Goal: Answer question/provide support

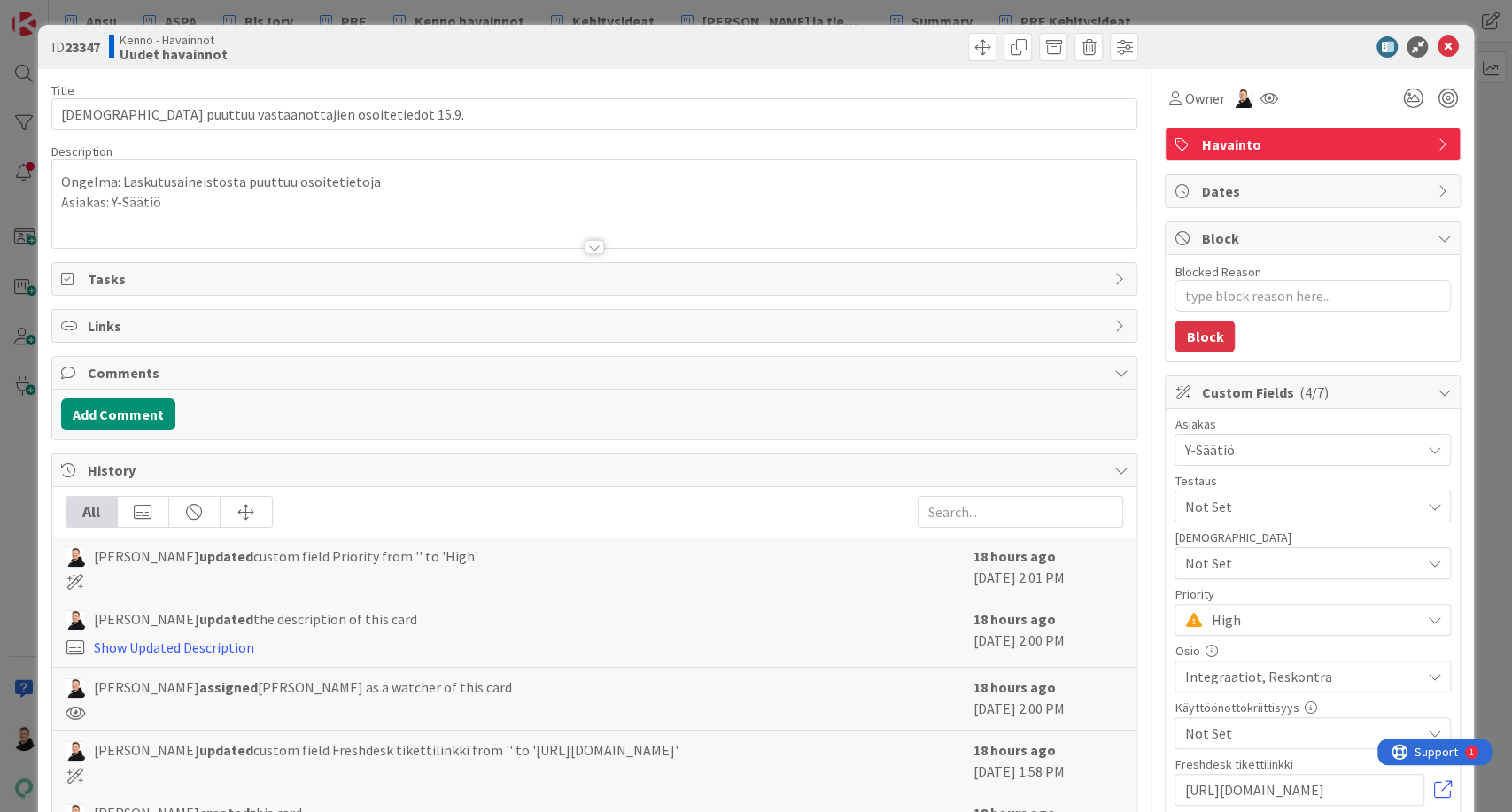
type textarea "x"
click at [588, 246] on div at bounding box center [594, 247] width 20 height 14
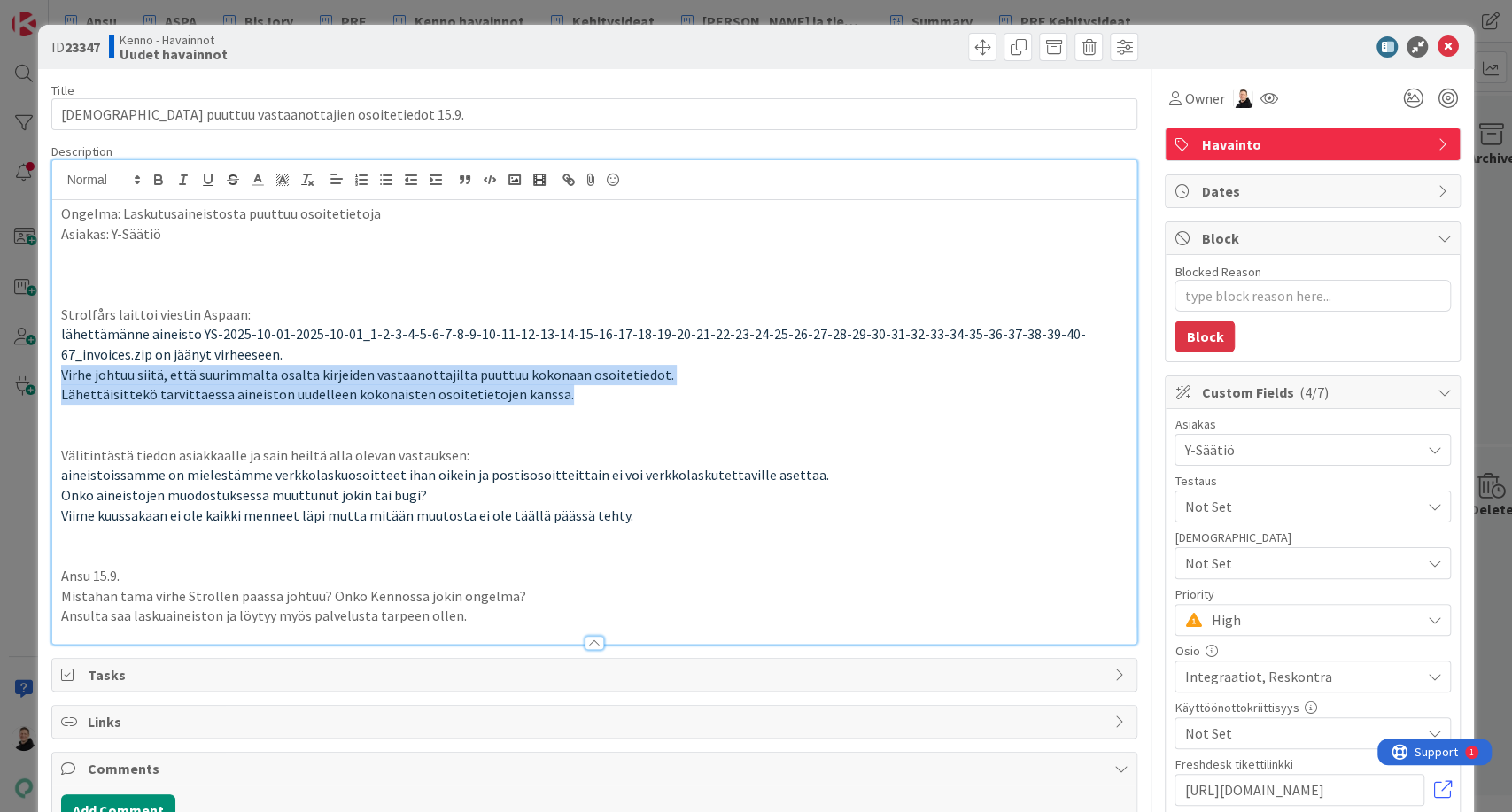
drag, startPoint x: 560, startPoint y: 398, endPoint x: 44, endPoint y: 370, distance: 516.8
click at [44, 370] on div "ID 23347 Kenno - Havainnot Uudet havainnot Title 54 / 128 Aineistosta puuttuu v…" at bounding box center [756, 649] width 1436 height 1248
copy div "Virhe johtuu siitä, että suurimmalta osalta kirjeiden vastaanottajilta puuttuu …"
